Goal: Check status: Check status

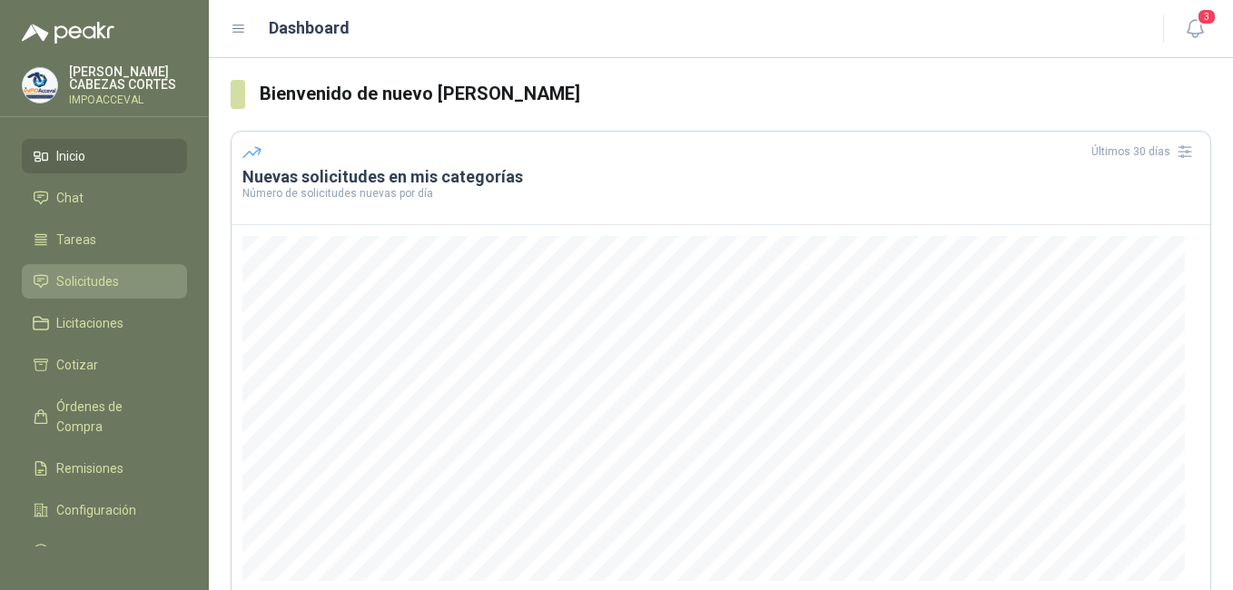
click at [80, 282] on span "Solicitudes" at bounding box center [87, 282] width 63 height 20
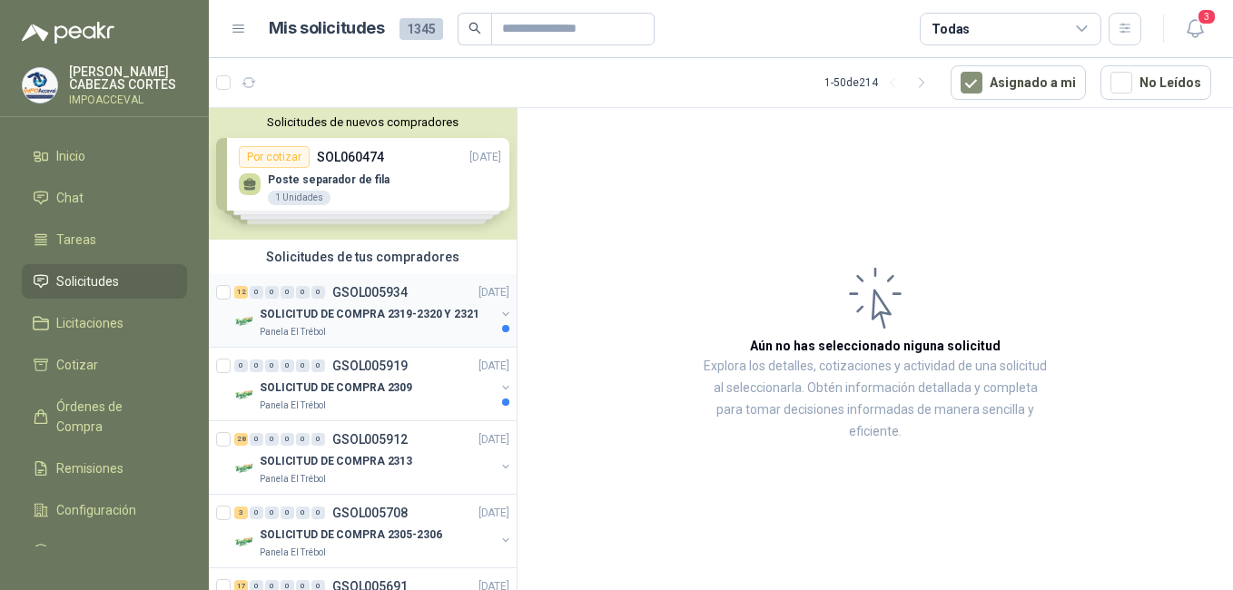
click at [308, 324] on div "SOLICITUD DE COMPRA 2319-2320 Y 2321" at bounding box center [377, 314] width 235 height 22
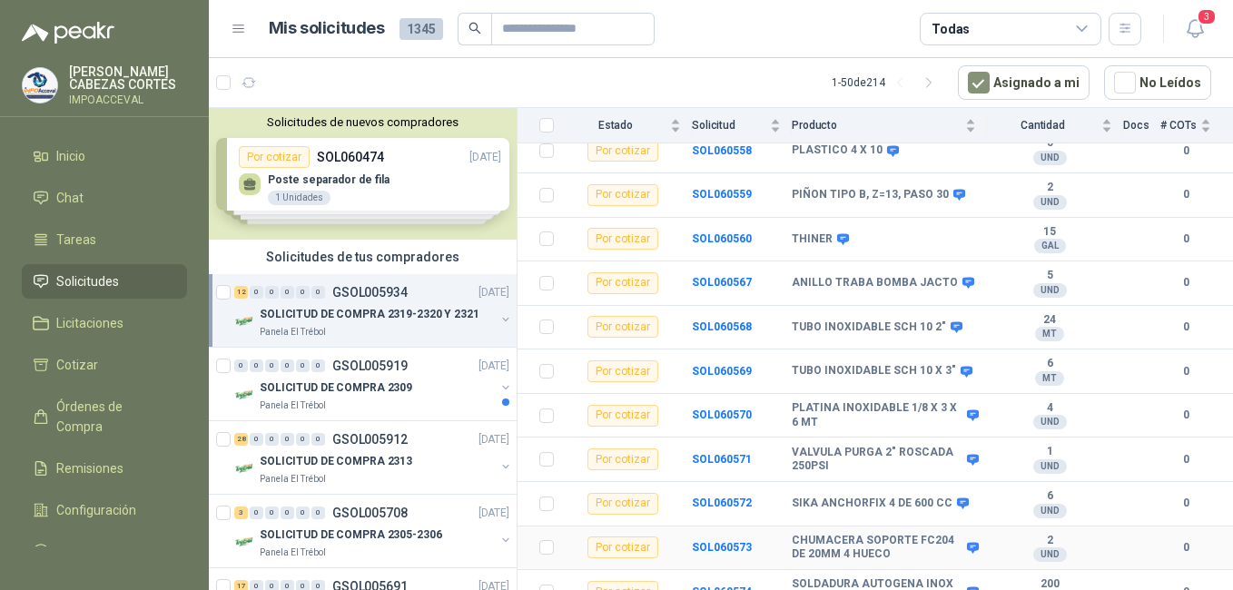
scroll to position [283, 0]
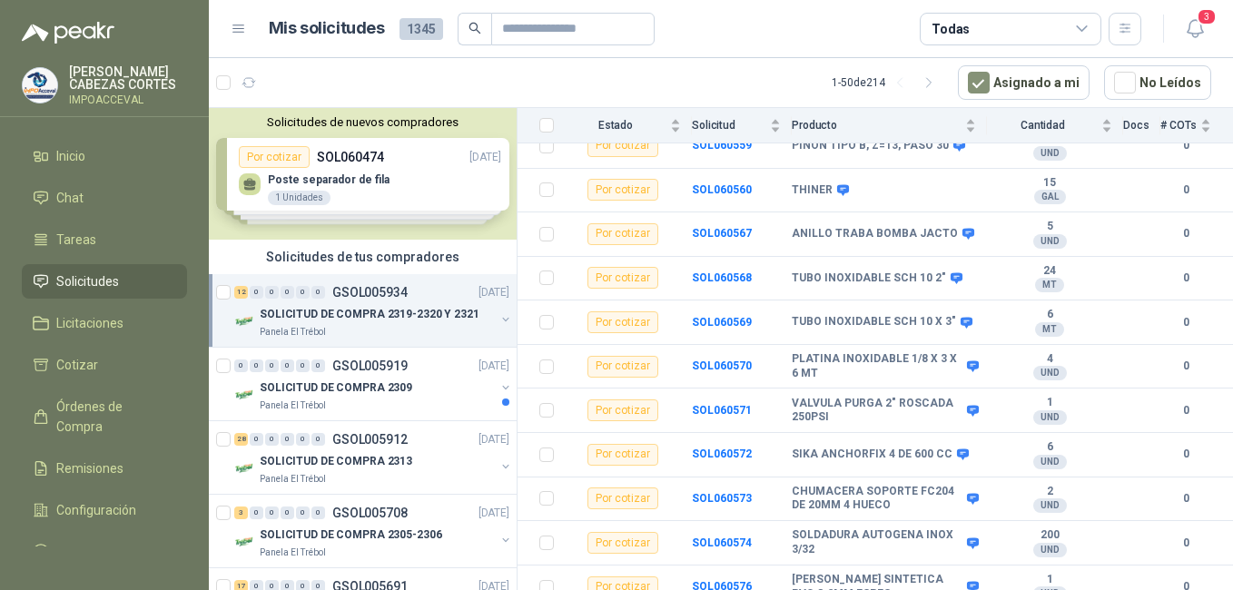
click at [390, 319] on p "SOLICITUD DE COMPRA 2319-2320 Y 2321" at bounding box center [370, 314] width 220 height 17
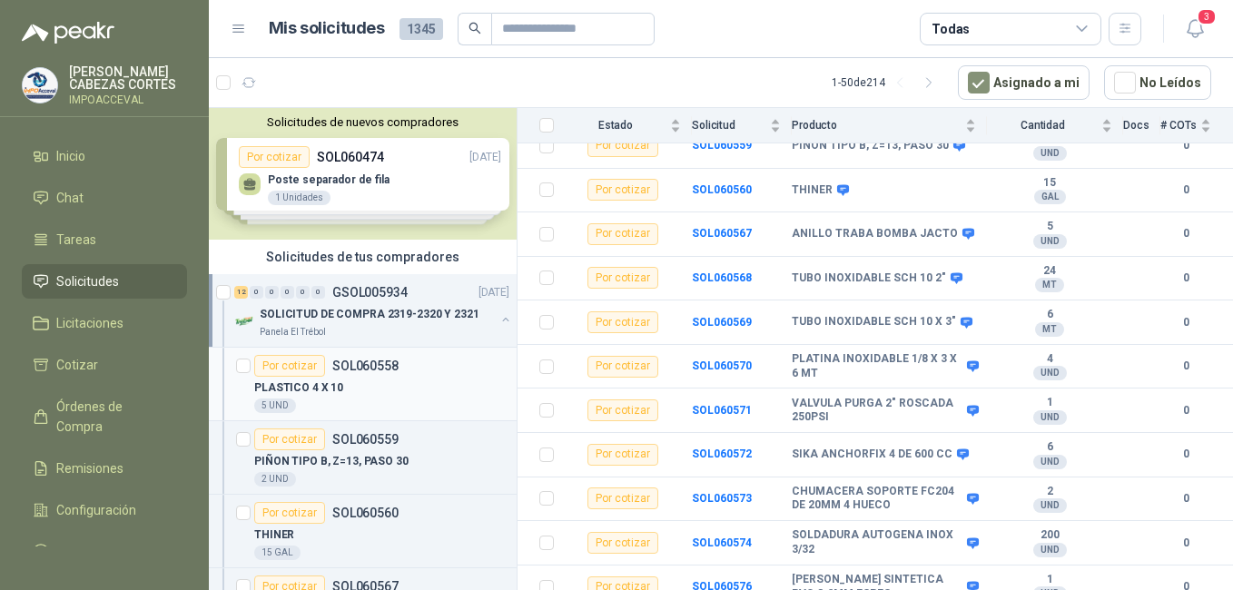
scroll to position [6, 0]
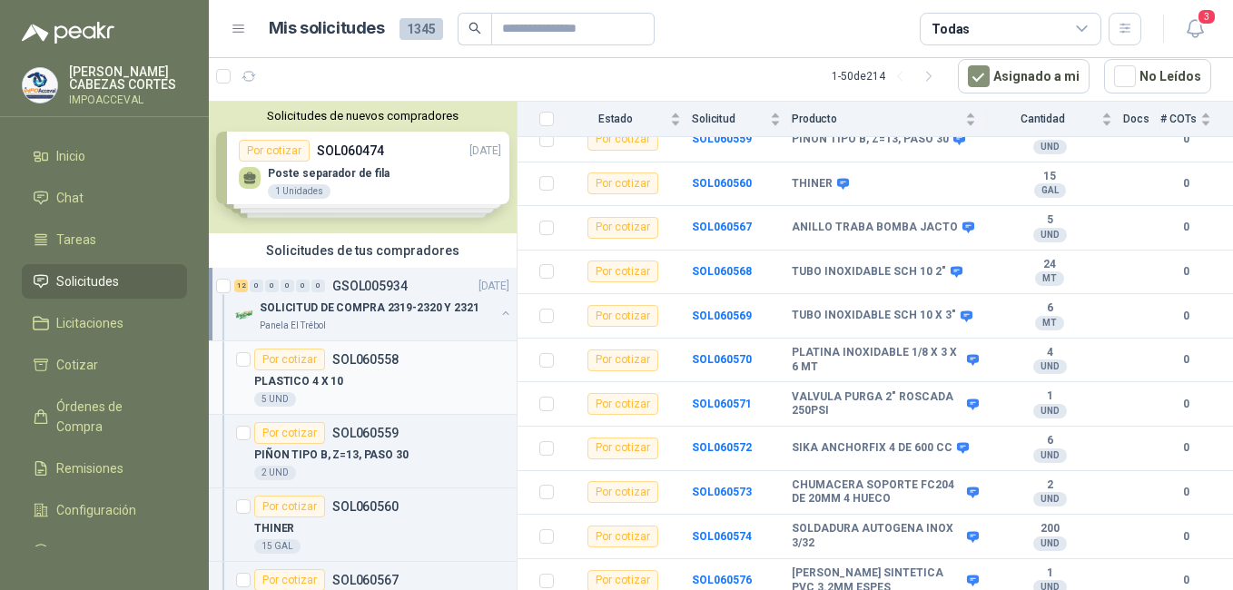
click at [356, 369] on div "Por cotizar SOL060558" at bounding box center [326, 360] width 144 height 22
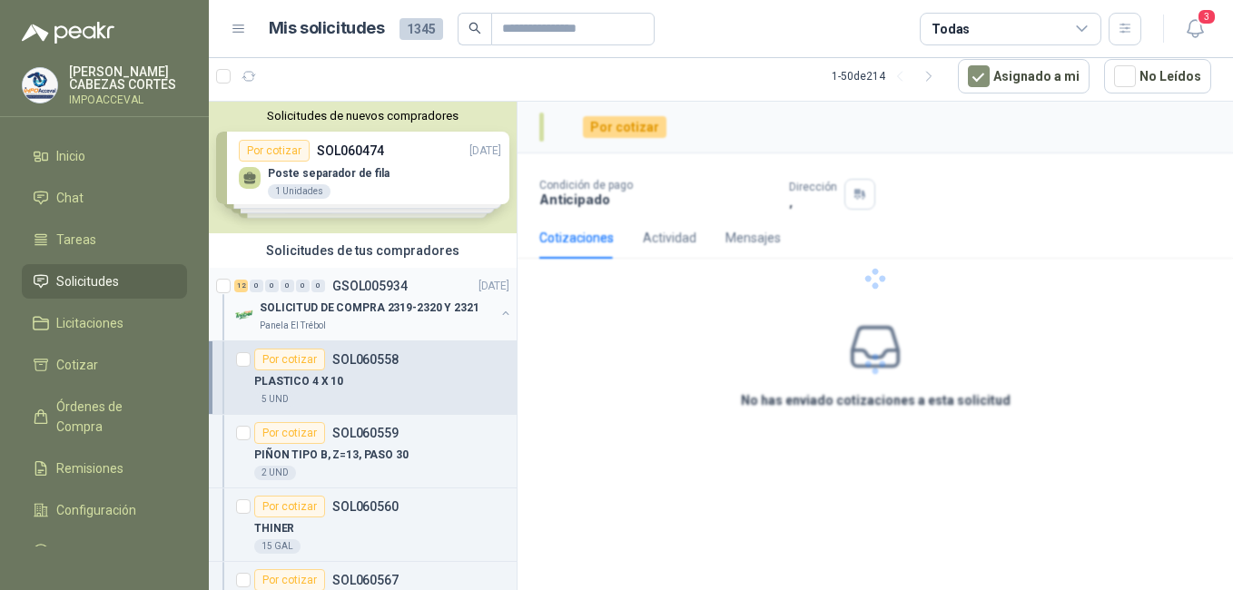
click at [378, 282] on p "GSOL005934" at bounding box center [369, 286] width 75 height 13
